Goal: Information Seeking & Learning: Learn about a topic

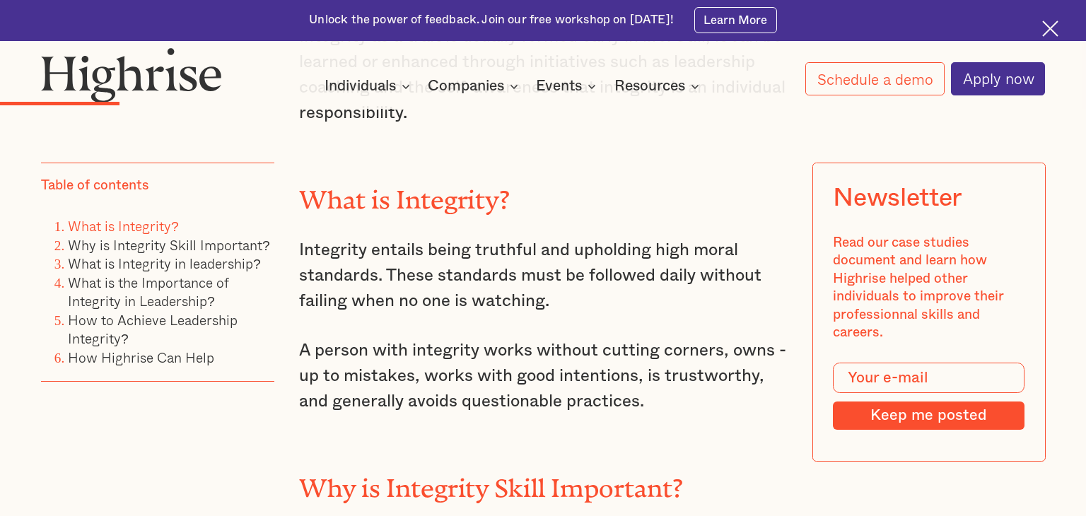
scroll to position [1518, 0]
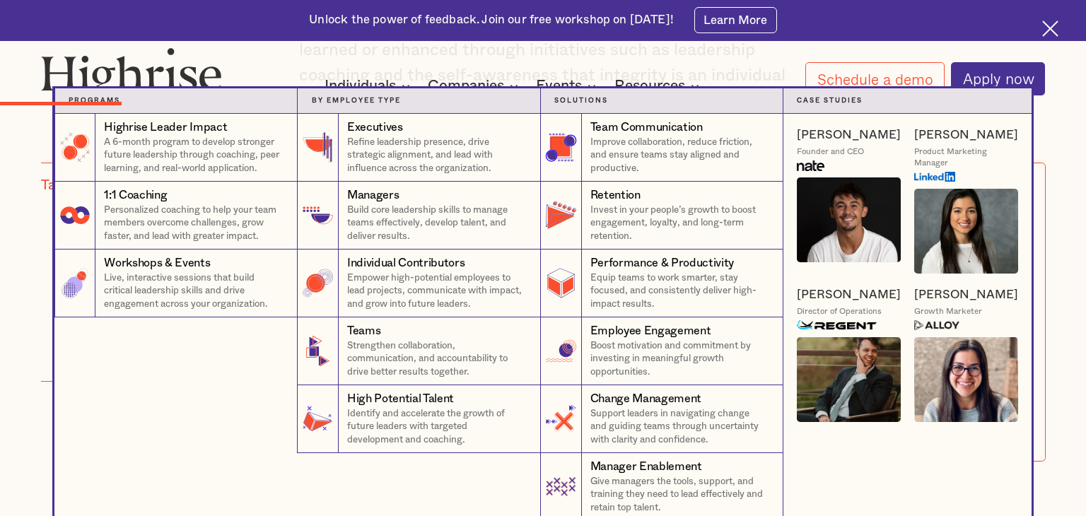
click at [1085, 426] on nav "Programs 4 Highrise Leader Impact Program A 6-month program to develop stronger…" at bounding box center [543, 304] width 1086 height 433
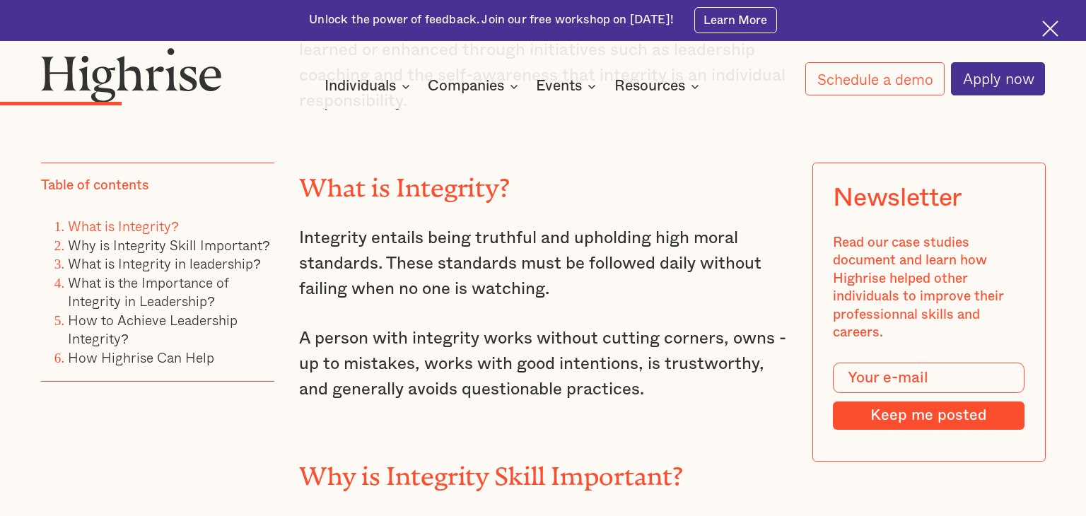
click at [496, 464] on h2 "Why is Integrity Skill Important?" at bounding box center [543, 470] width 488 height 29
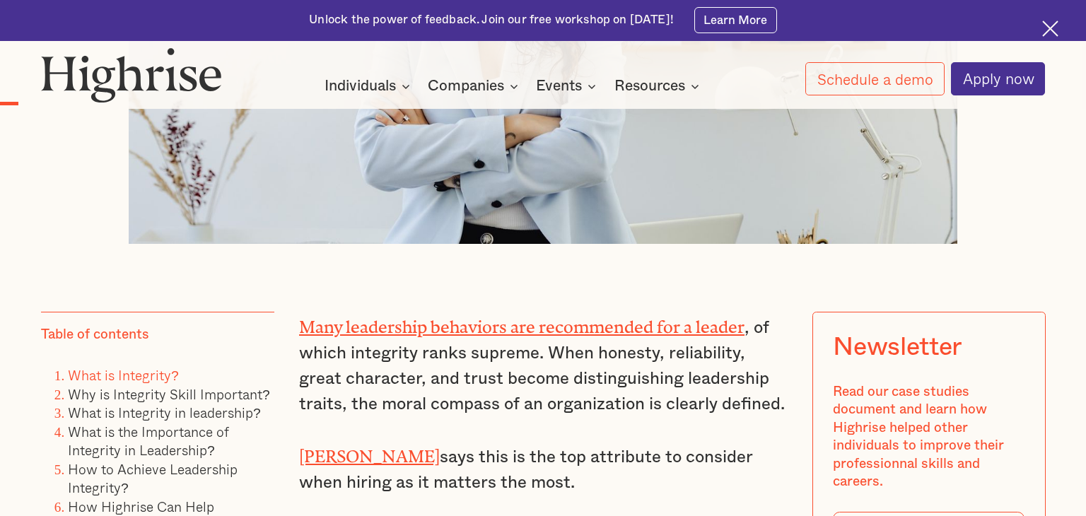
scroll to position [761, 0]
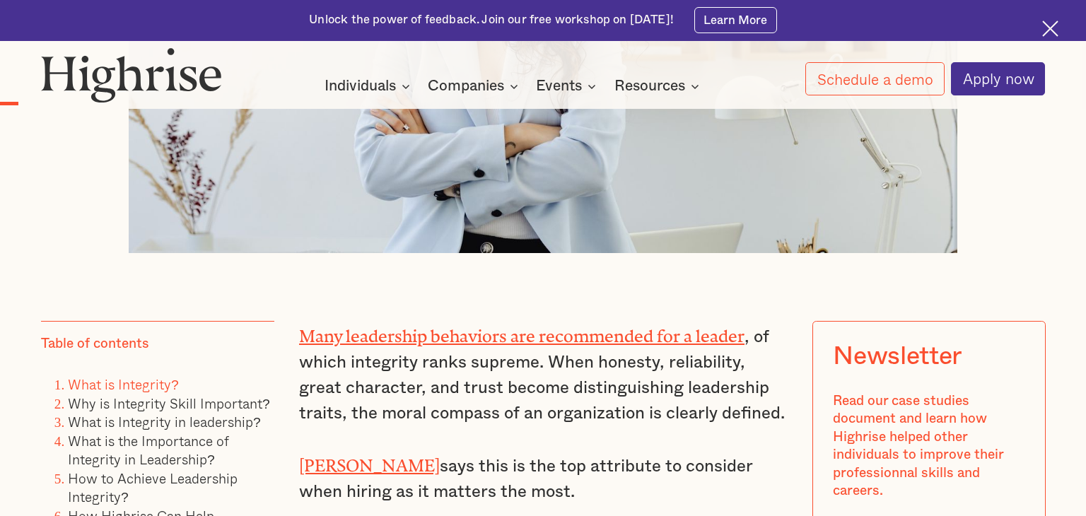
click at [426, 335] on link "Many leadership behaviors are recommended for a leader" at bounding box center [521, 332] width 445 height 11
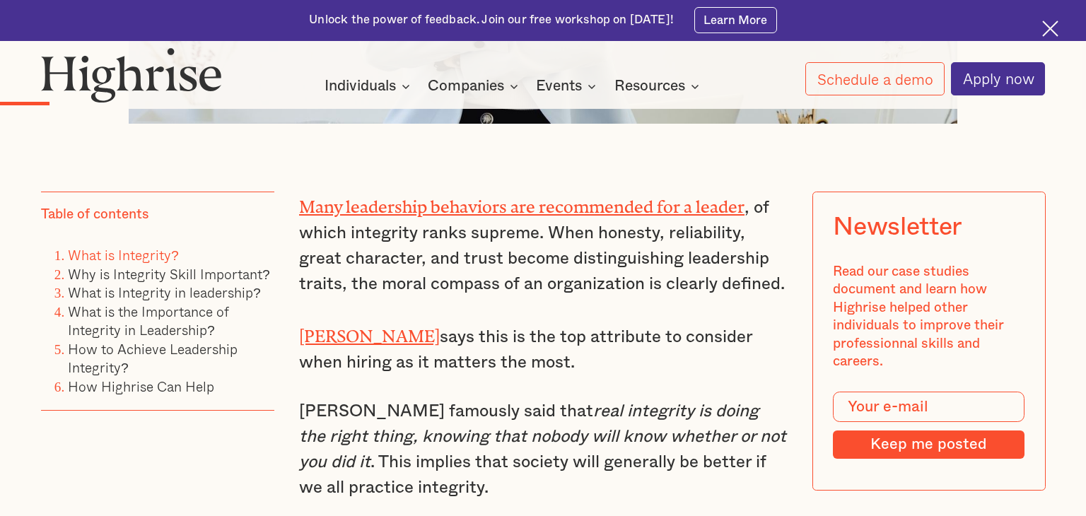
scroll to position [851, 0]
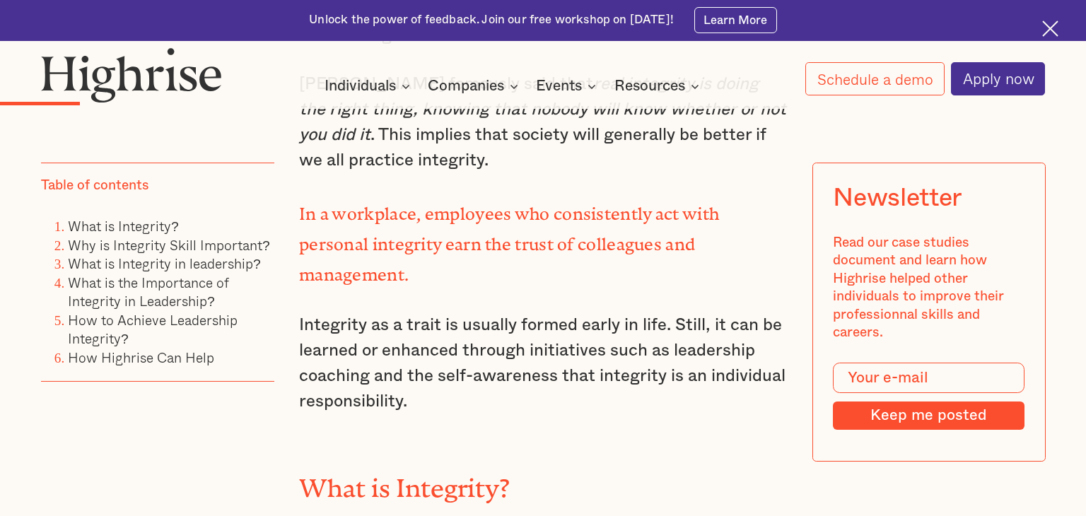
scroll to position [1224, 0]
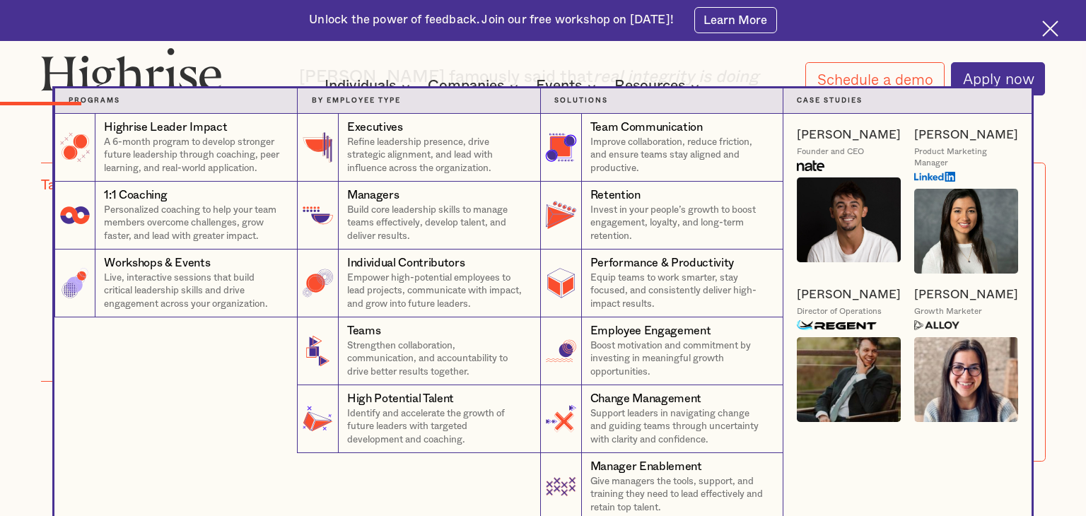
click at [1, 348] on nav "Programs 4 Highrise Leader Impact Program A 6-month program to develop stronger…" at bounding box center [543, 304] width 1086 height 433
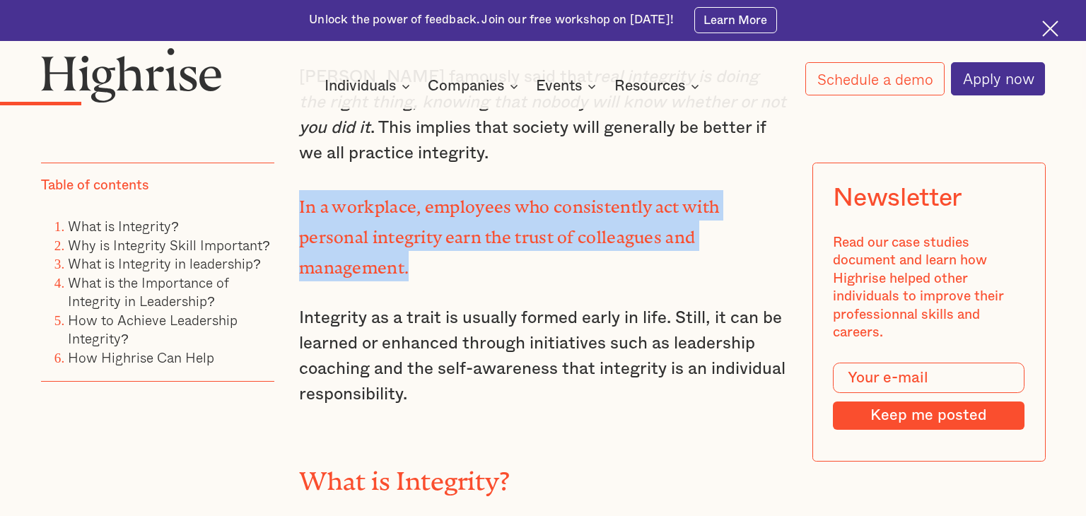
drag, startPoint x: 291, startPoint y: 204, endPoint x: 422, endPoint y: 269, distance: 146.0
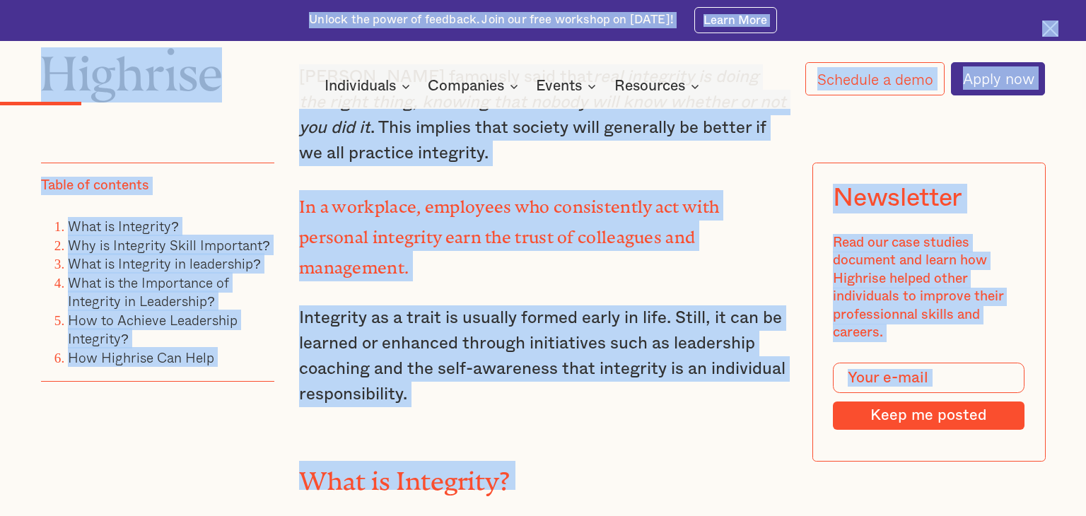
click at [416, 263] on p "In a workplace, employees who consistently act with personal integrity earn the…" at bounding box center [543, 235] width 488 height 91
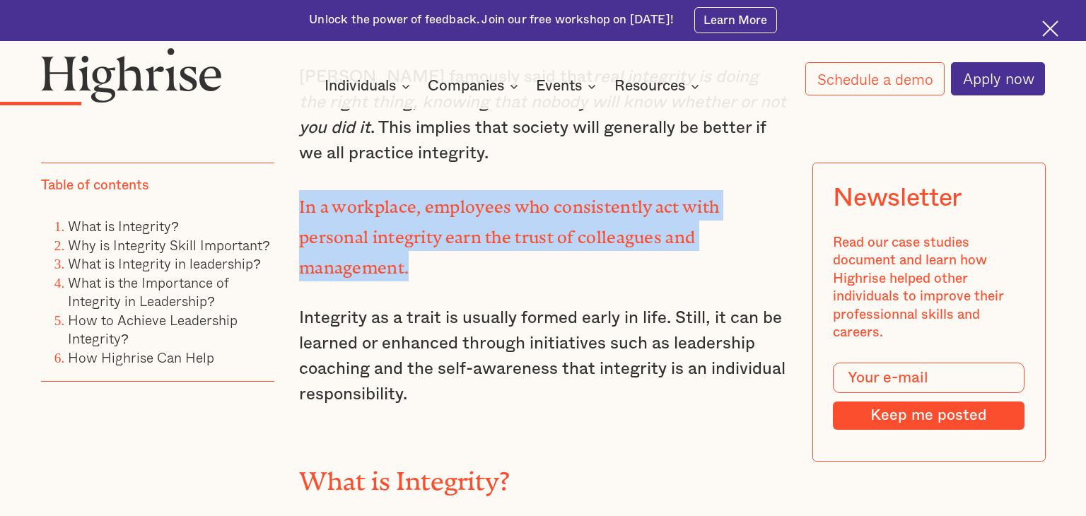
drag, startPoint x: 427, startPoint y: 262, endPoint x: 292, endPoint y: 199, distance: 148.9
drag, startPoint x: 292, startPoint y: 199, endPoint x: 411, endPoint y: 259, distance: 133.1
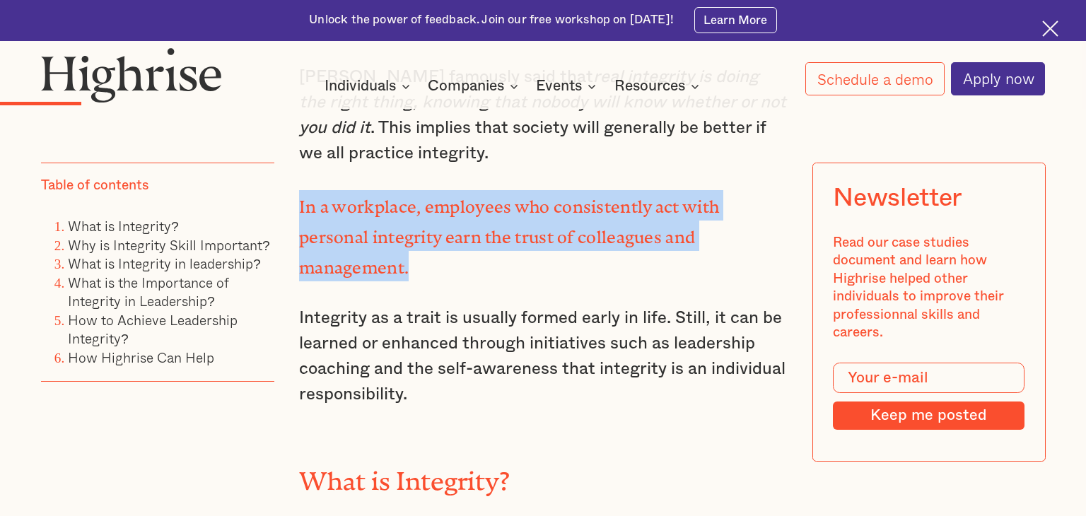
copy strong "In a workplace, employees who consistently act with personal integrity earn the…"
